Goal: Navigation & Orientation: Find specific page/section

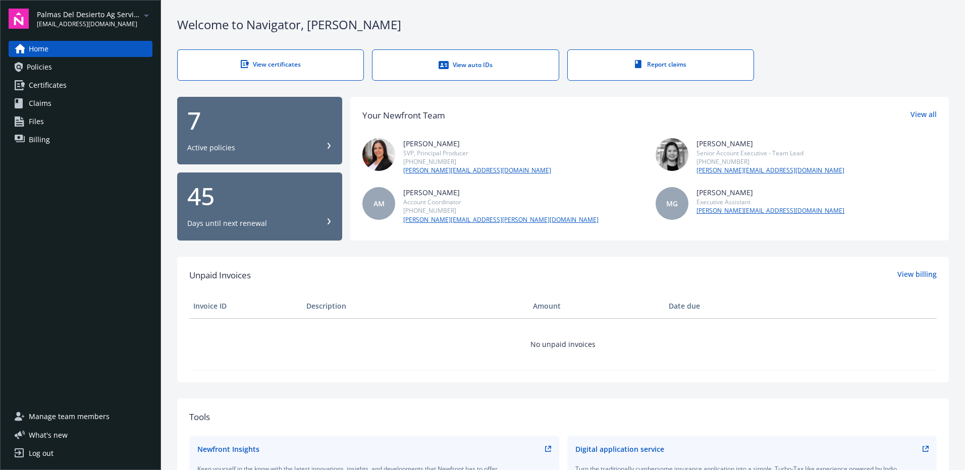
click at [42, 68] on span "Policies" at bounding box center [39, 67] width 25 height 16
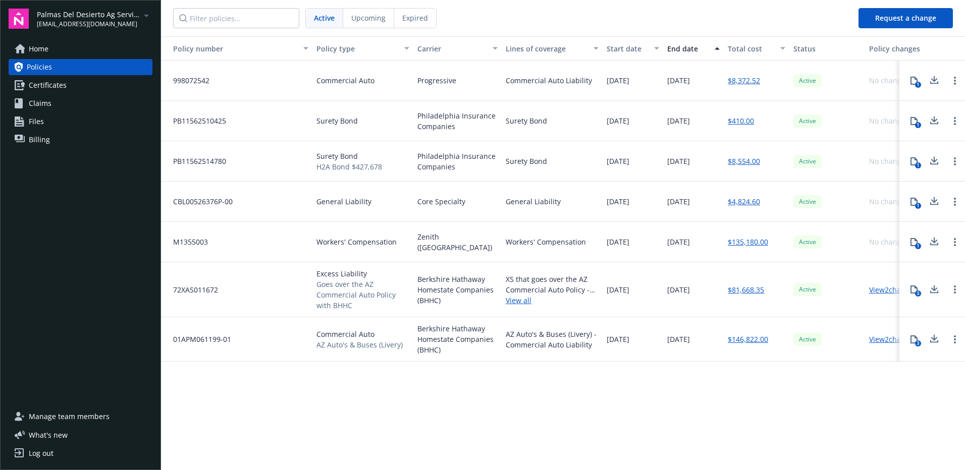
click at [92, 16] on span "Palmas Del Desierto Ag Services, LLC" at bounding box center [88, 14] width 103 height 11
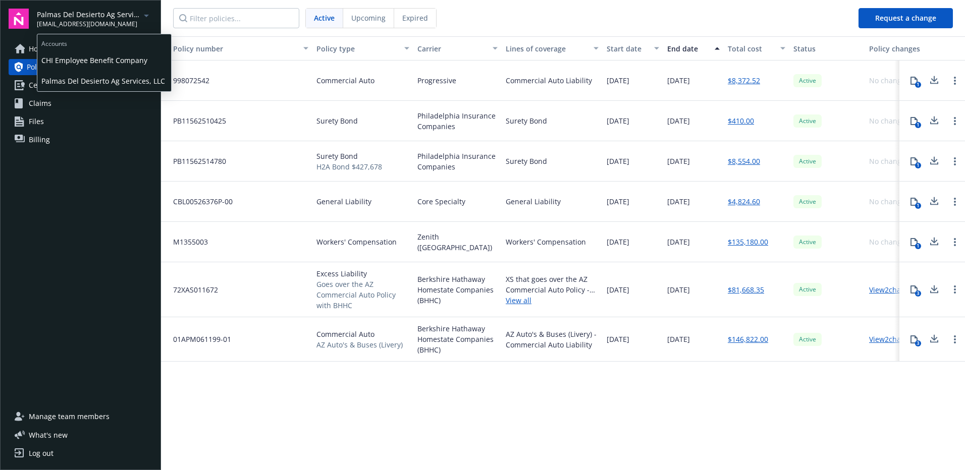
click at [82, 59] on span "CHI Employee Benefit Company" at bounding box center [104, 60] width 126 height 21
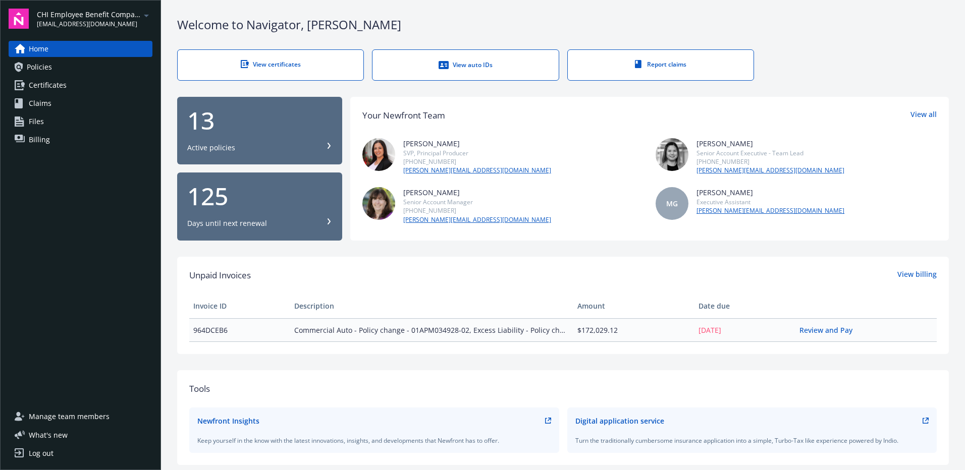
click at [42, 67] on span "Policies" at bounding box center [39, 67] width 25 height 16
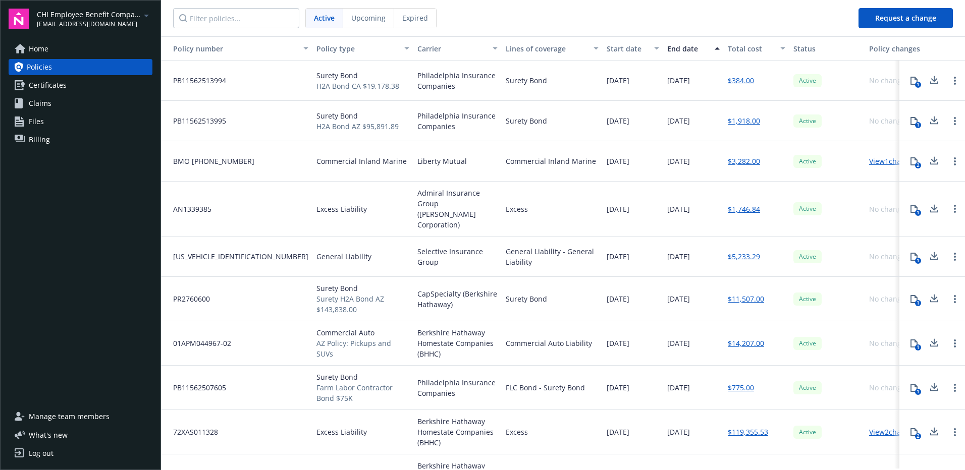
click at [101, 20] on span "[EMAIL_ADDRESS][DOMAIN_NAME]" at bounding box center [88, 24] width 103 height 9
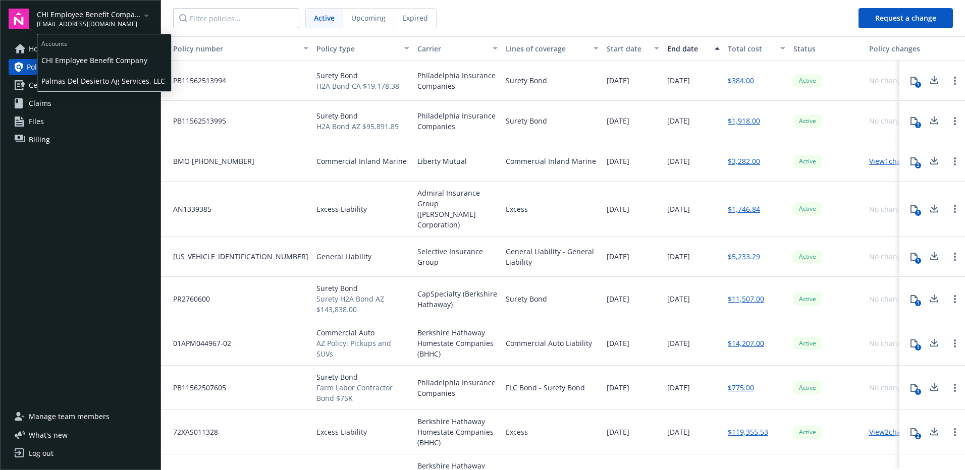
click at [89, 61] on span "CHI Employee Benefit Company" at bounding box center [104, 60] width 126 height 21
